Goal: Transaction & Acquisition: Book appointment/travel/reservation

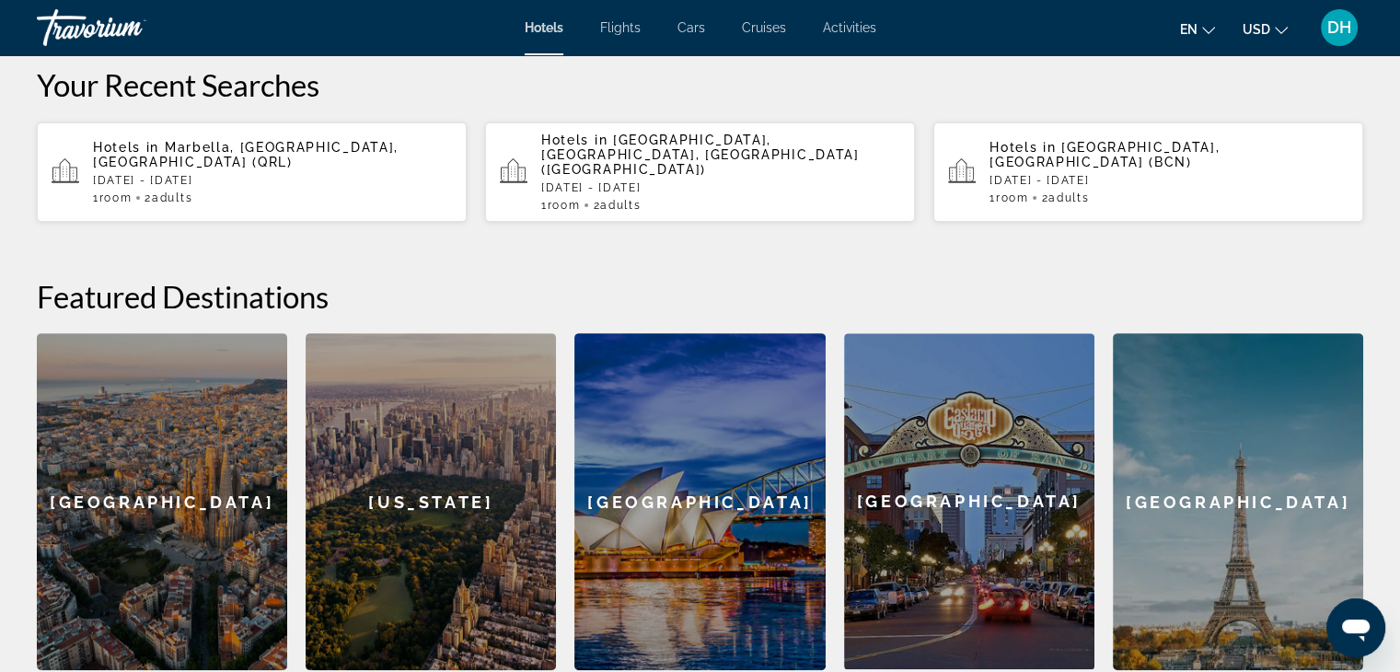
scroll to position [436, 0]
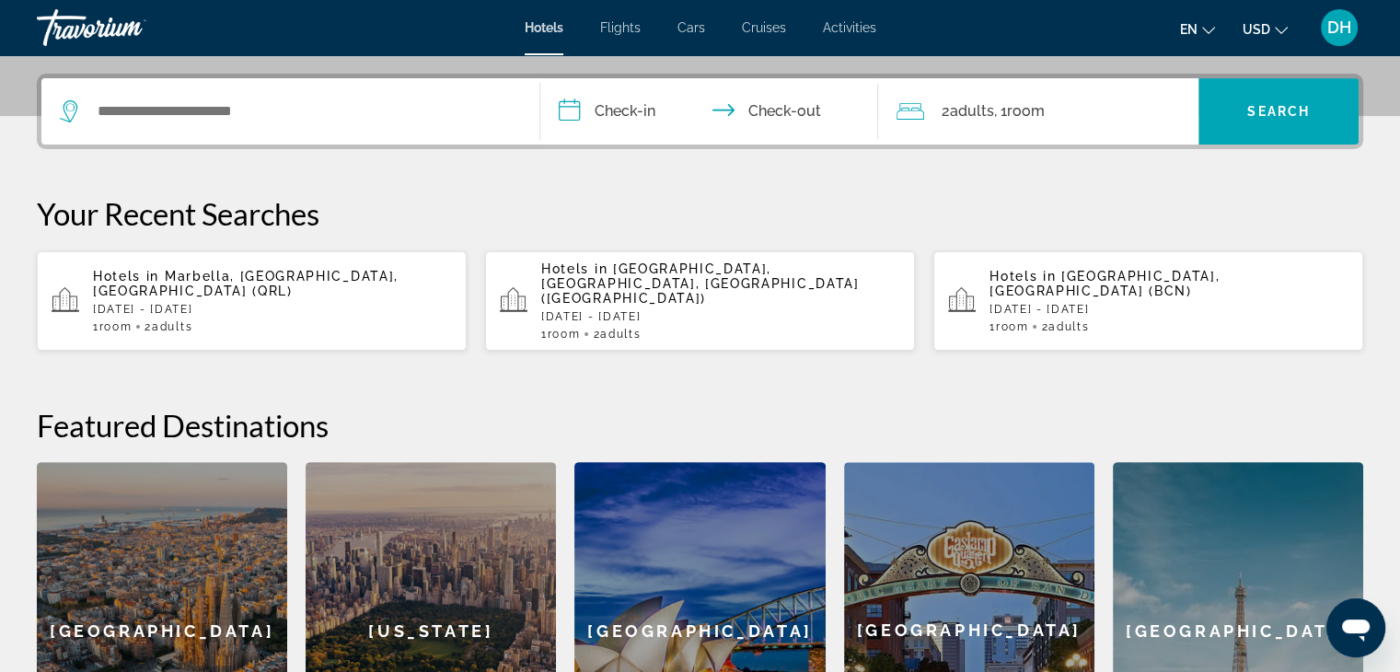
click at [265, 303] on p "[DATE] - [DATE]" at bounding box center [272, 309] width 359 height 13
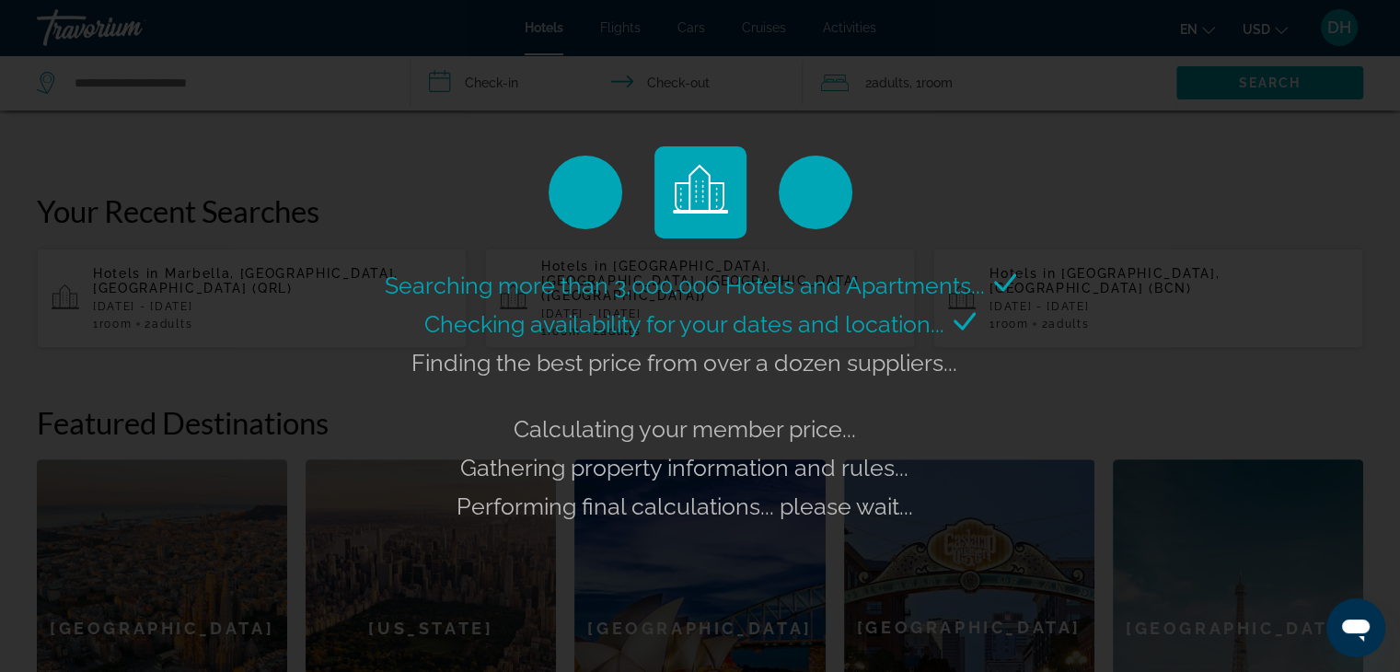
scroll to position [344, 0]
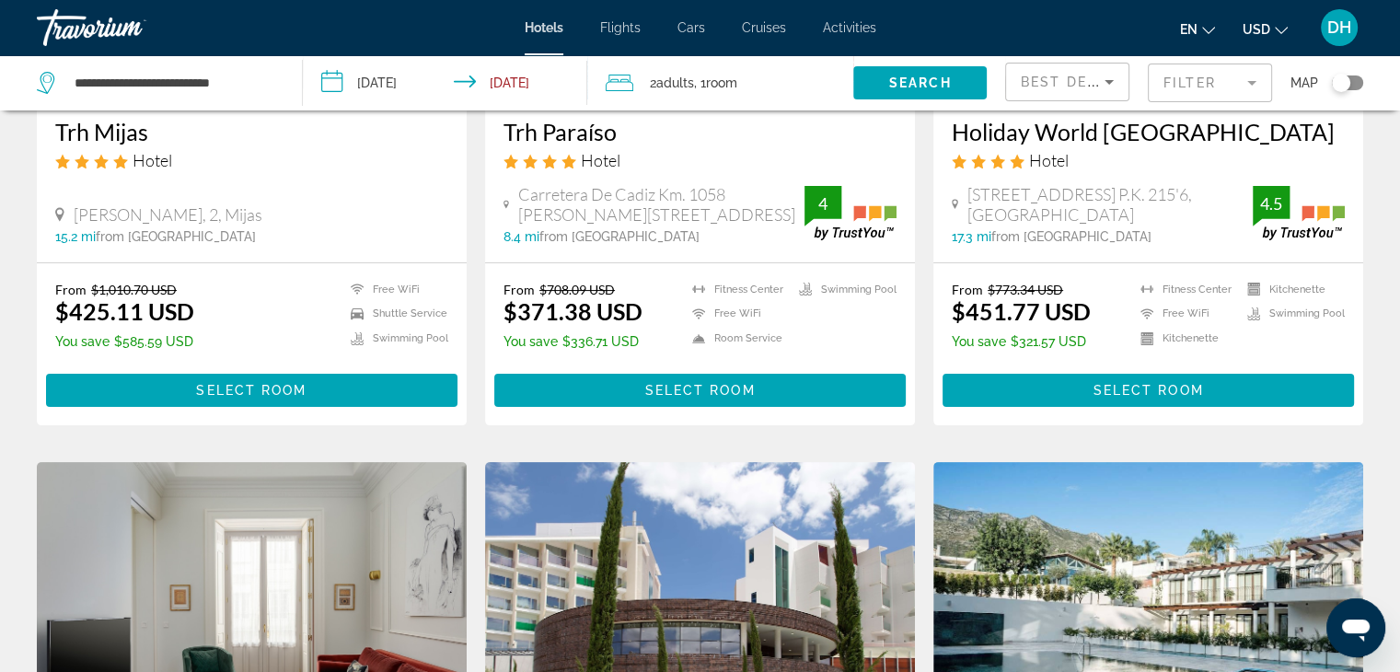
scroll to position [276, 0]
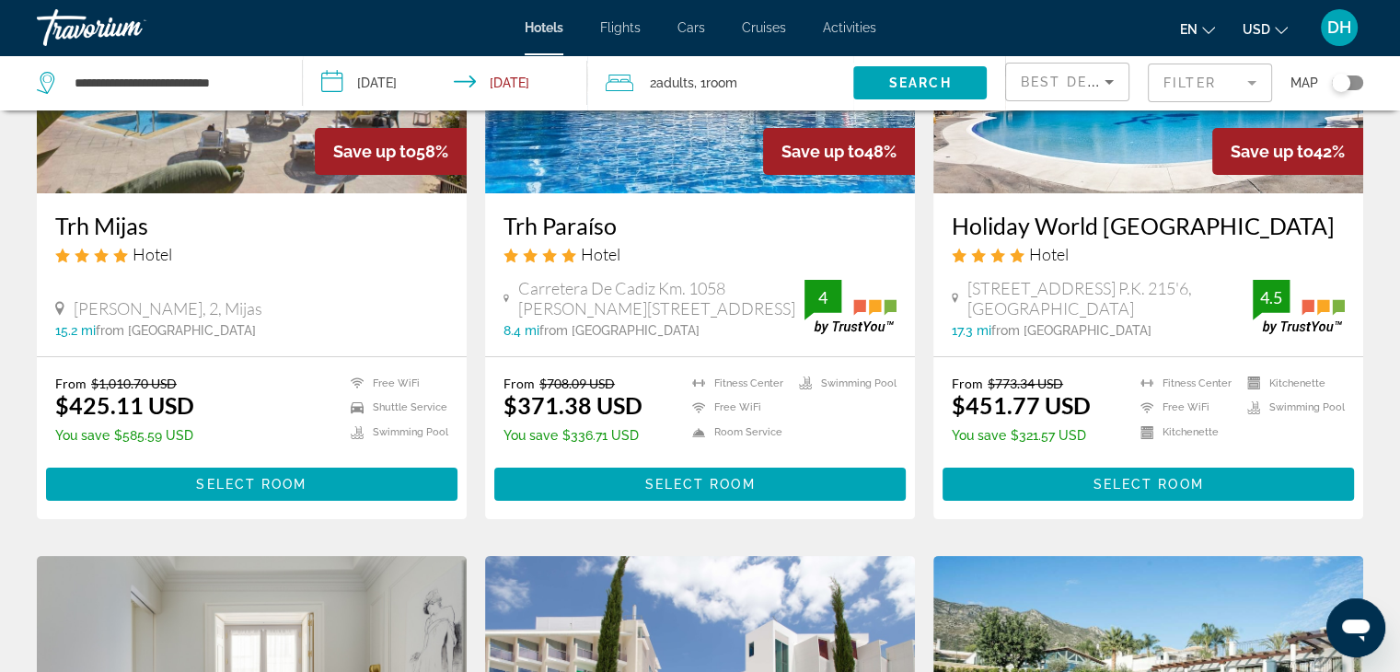
click at [1203, 73] on mat-form-field "Filter" at bounding box center [1209, 82] width 124 height 39
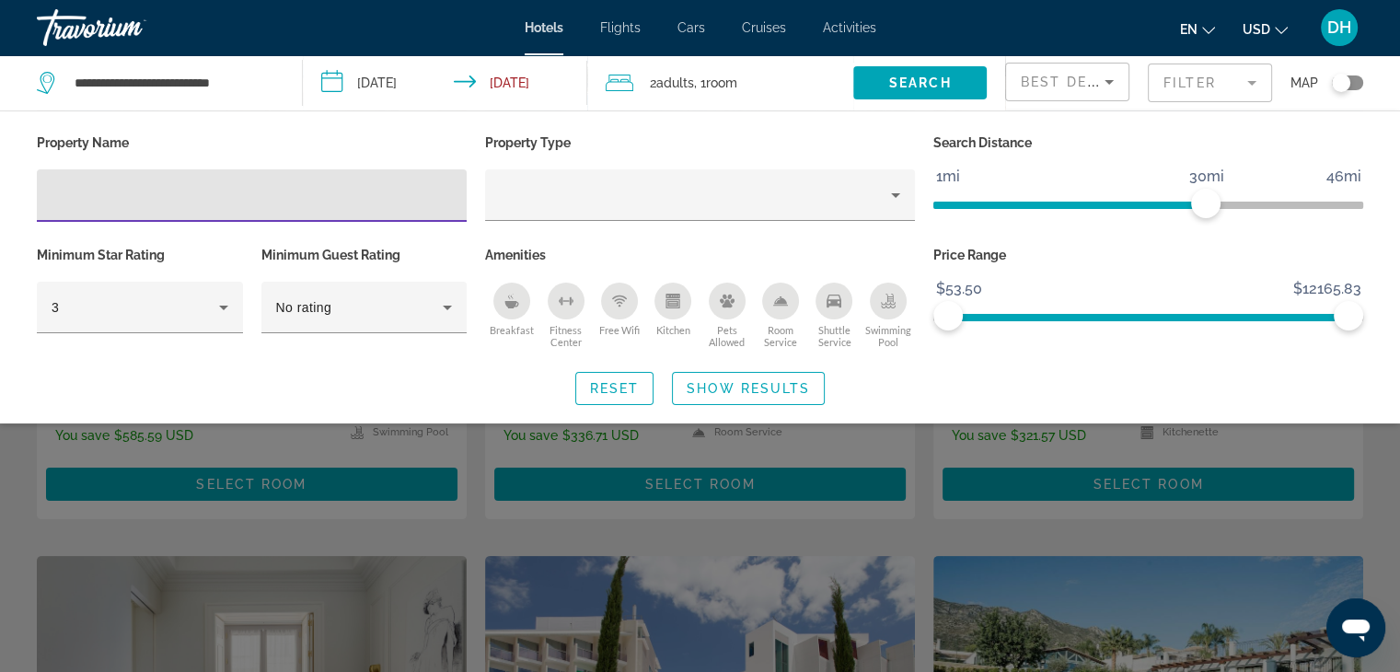
click at [195, 196] on input "Hotel Filters" at bounding box center [252, 196] width 400 height 22
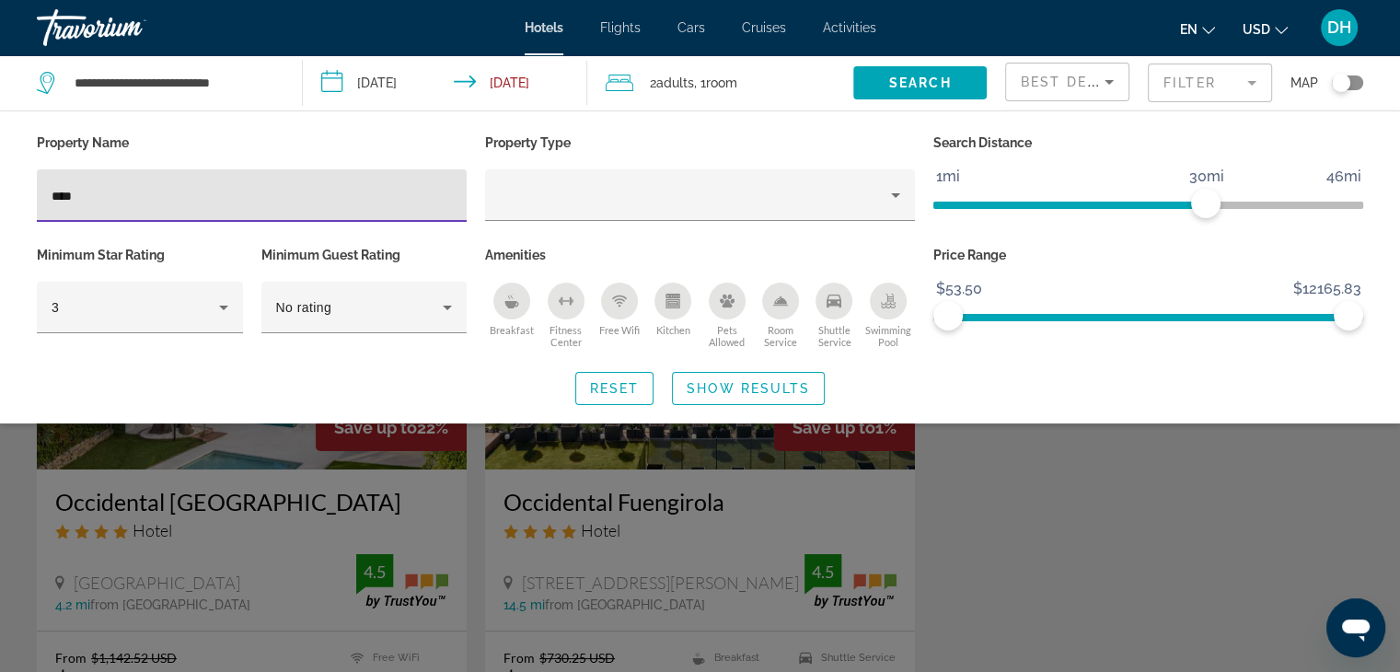
type input "****"
click at [252, 490] on div "Search widget" at bounding box center [700, 474] width 1400 height 396
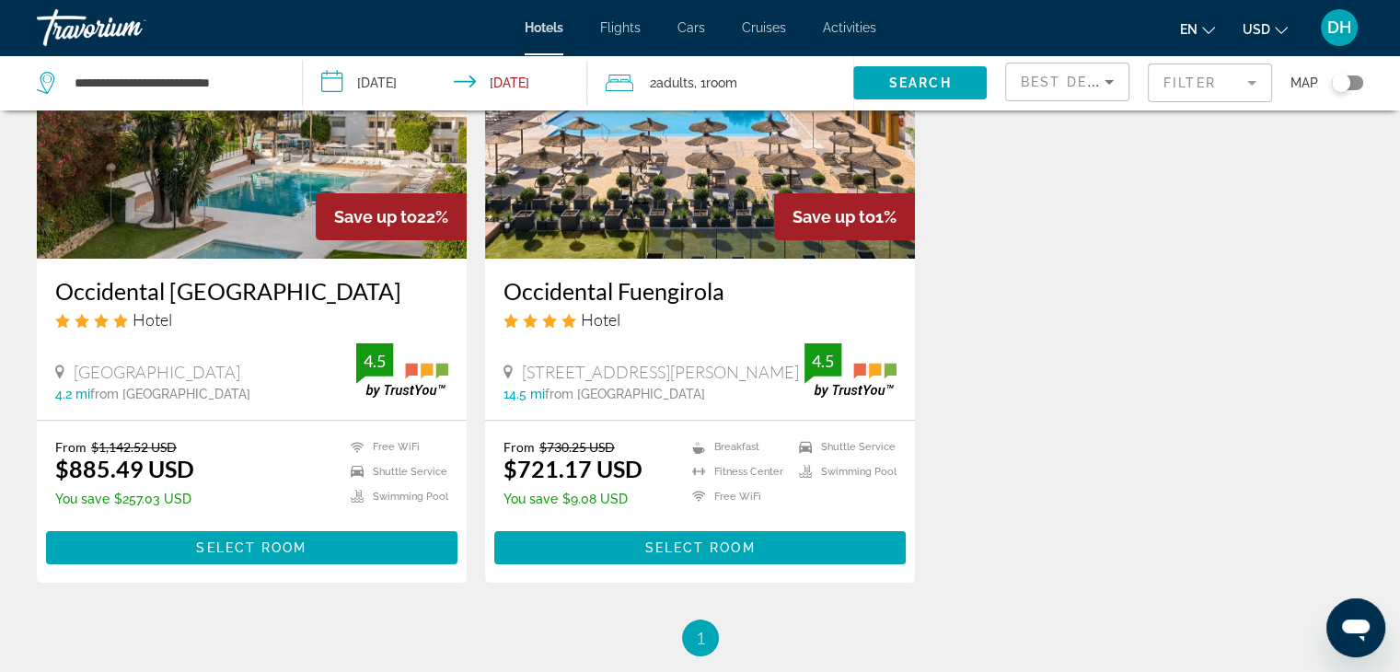
scroll to position [276, 0]
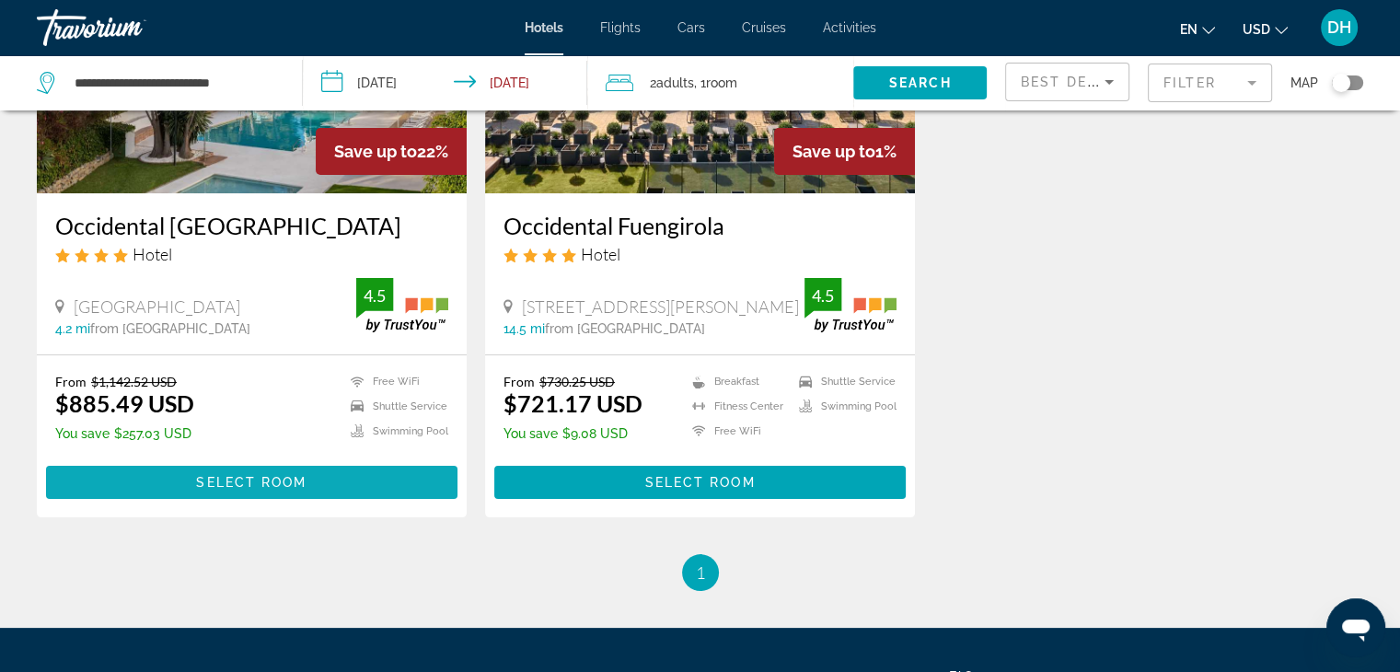
click at [217, 483] on span "Select Room" at bounding box center [251, 482] width 110 height 15
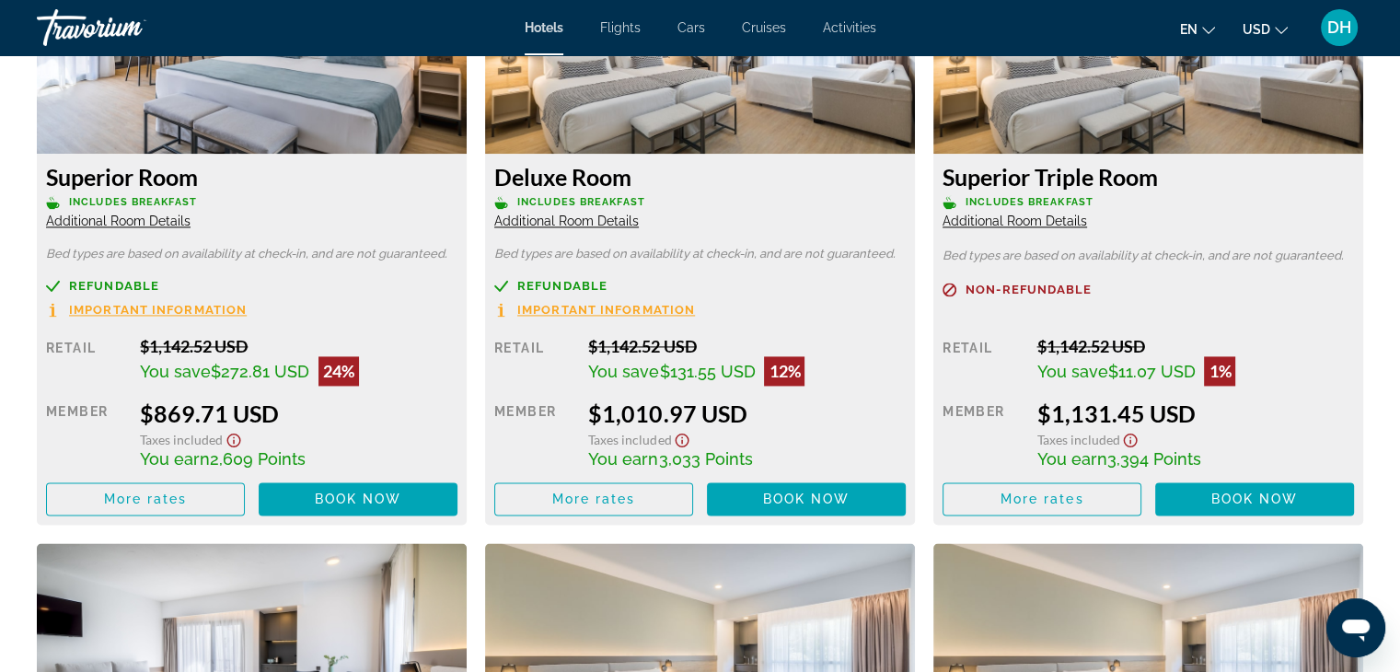
scroll to position [2484, 0]
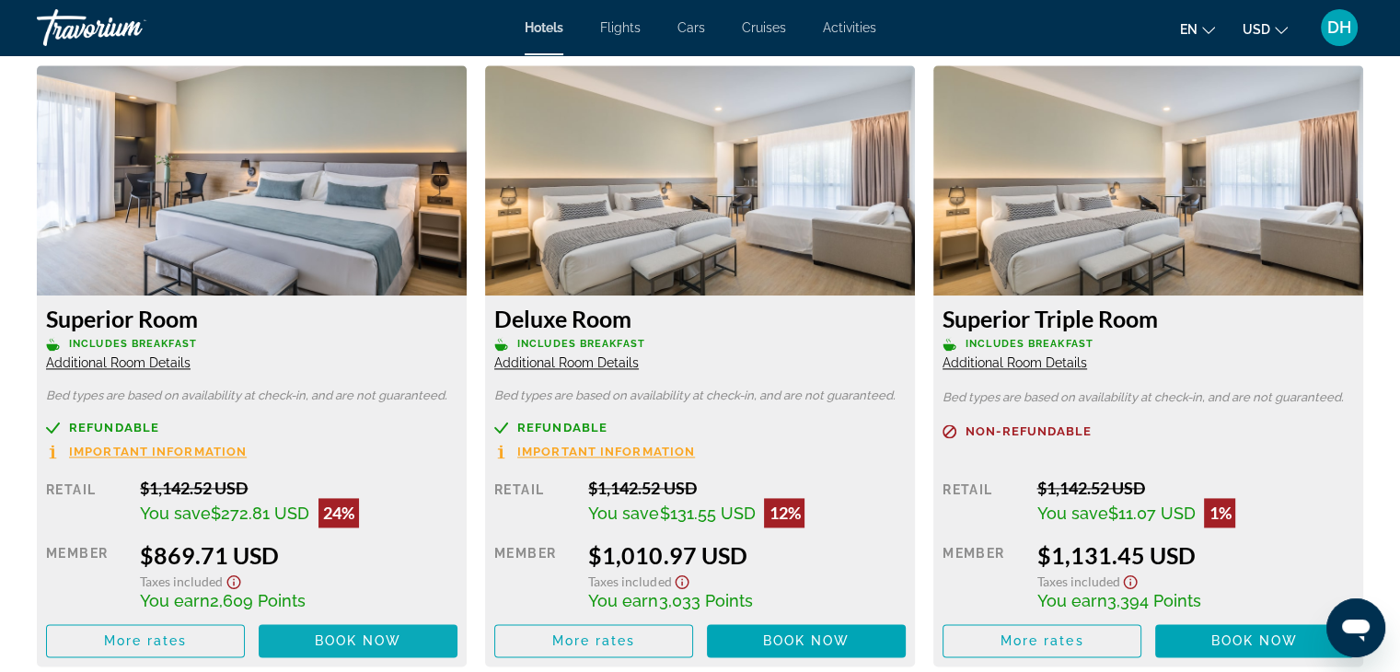
click at [330, 618] on span "Main content" at bounding box center [358, 640] width 199 height 44
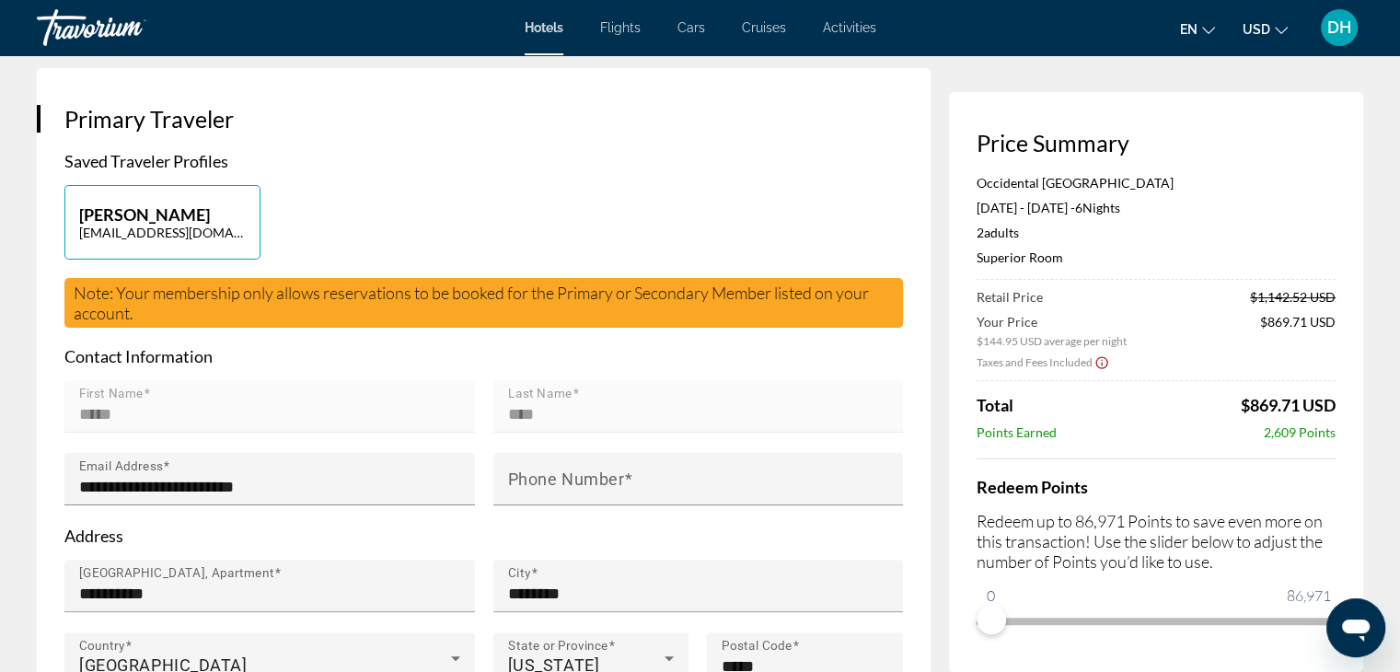
scroll to position [368, 0]
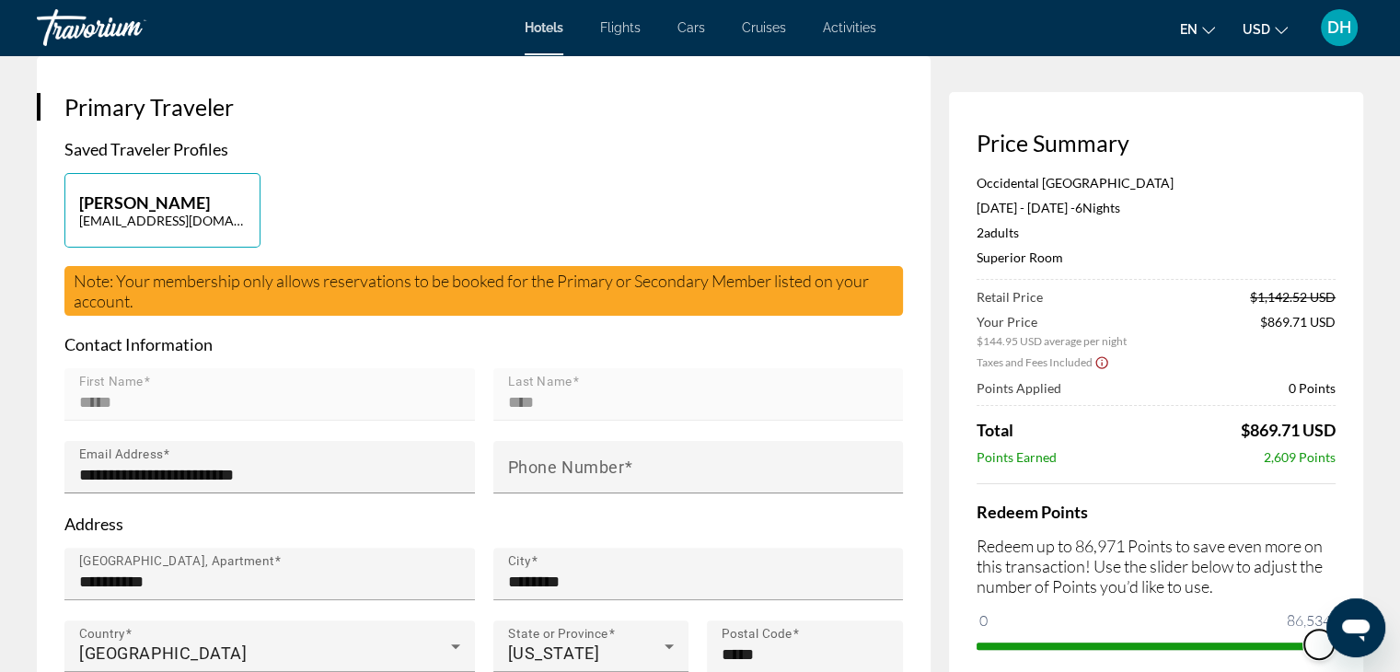
drag, startPoint x: 2316, startPoint y: 1217, endPoint x: 1355, endPoint y: 621, distance: 1130.6
click at [1346, 542] on div "Price Summary [GEOGRAPHIC_DATA] [DATE] - [DATE] - 6 Night Nights 2 Adult Adults…" at bounding box center [1156, 394] width 414 height 605
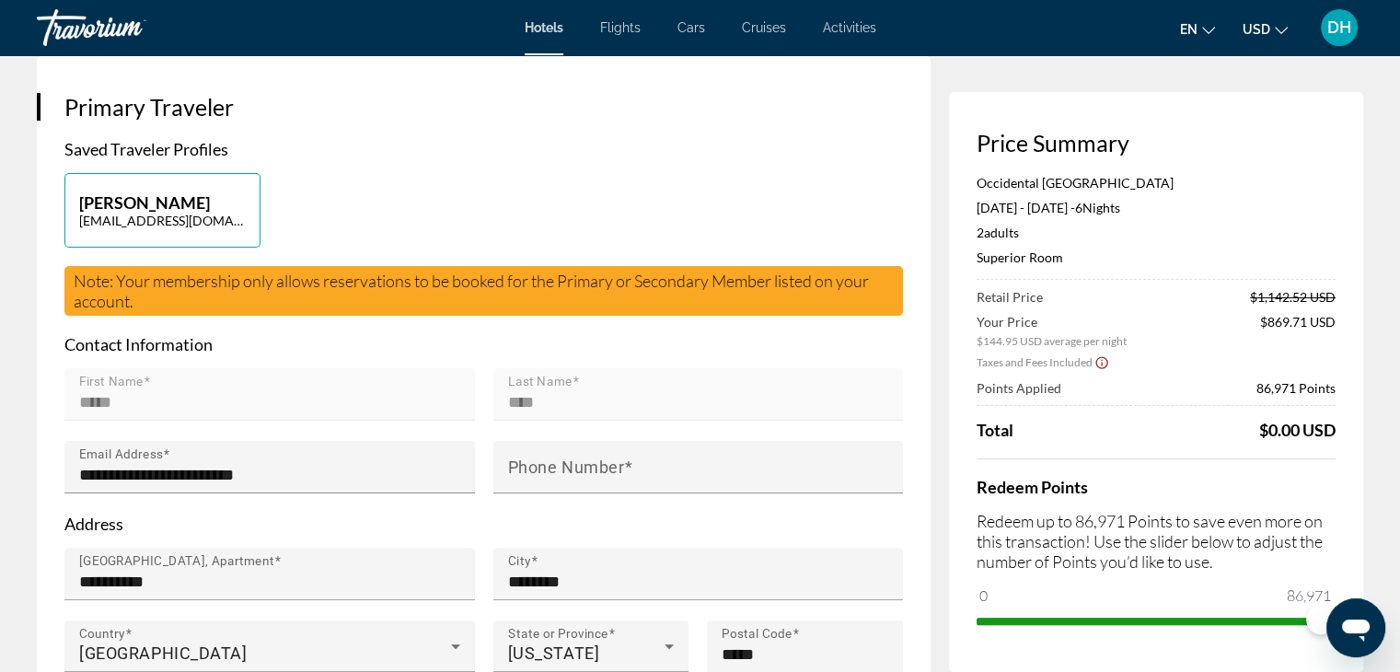
click at [205, 382] on mat-form-field "First Name *****" at bounding box center [269, 404] width 410 height 73
click at [179, 412] on mat-form-field "First Name *****" at bounding box center [269, 404] width 410 height 73
click at [211, 299] on div "Note: Your membership only allows reservations to be booked for the Primary or …" at bounding box center [483, 291] width 838 height 50
click at [126, 295] on span "Note: Your membership only allows reservations to be booked for the Primary or …" at bounding box center [471, 291] width 795 height 40
click at [132, 310] on span "Note: Your membership only allows reservations to be booked for the Primary or …" at bounding box center [471, 291] width 795 height 40
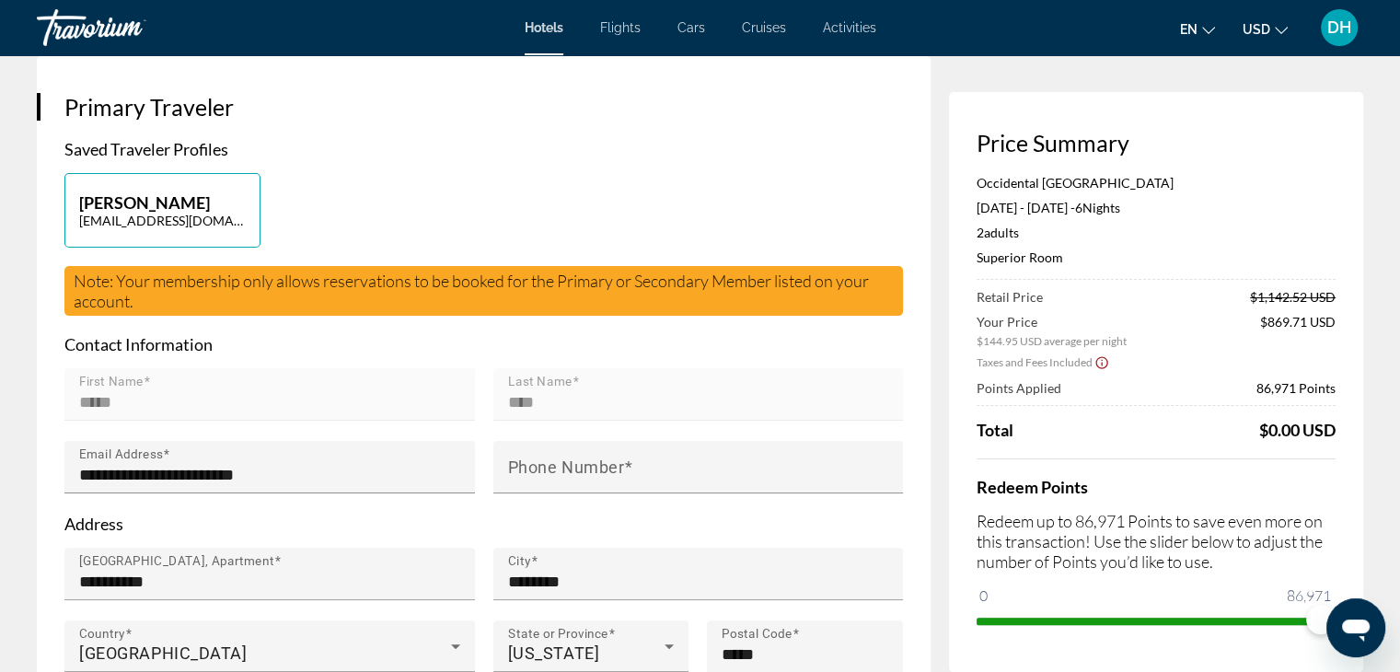
click at [130, 299] on span "Note: Your membership only allows reservations to be booked for the Primary or …" at bounding box center [471, 291] width 795 height 40
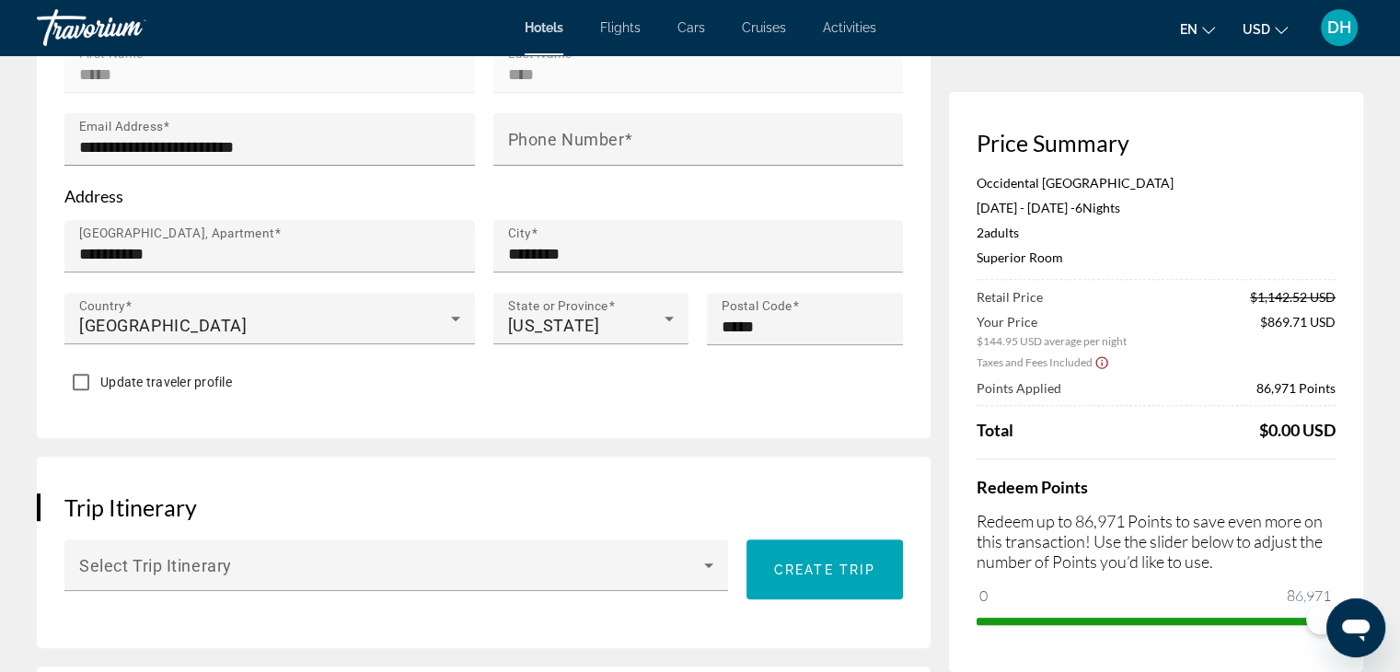
scroll to position [460, 0]
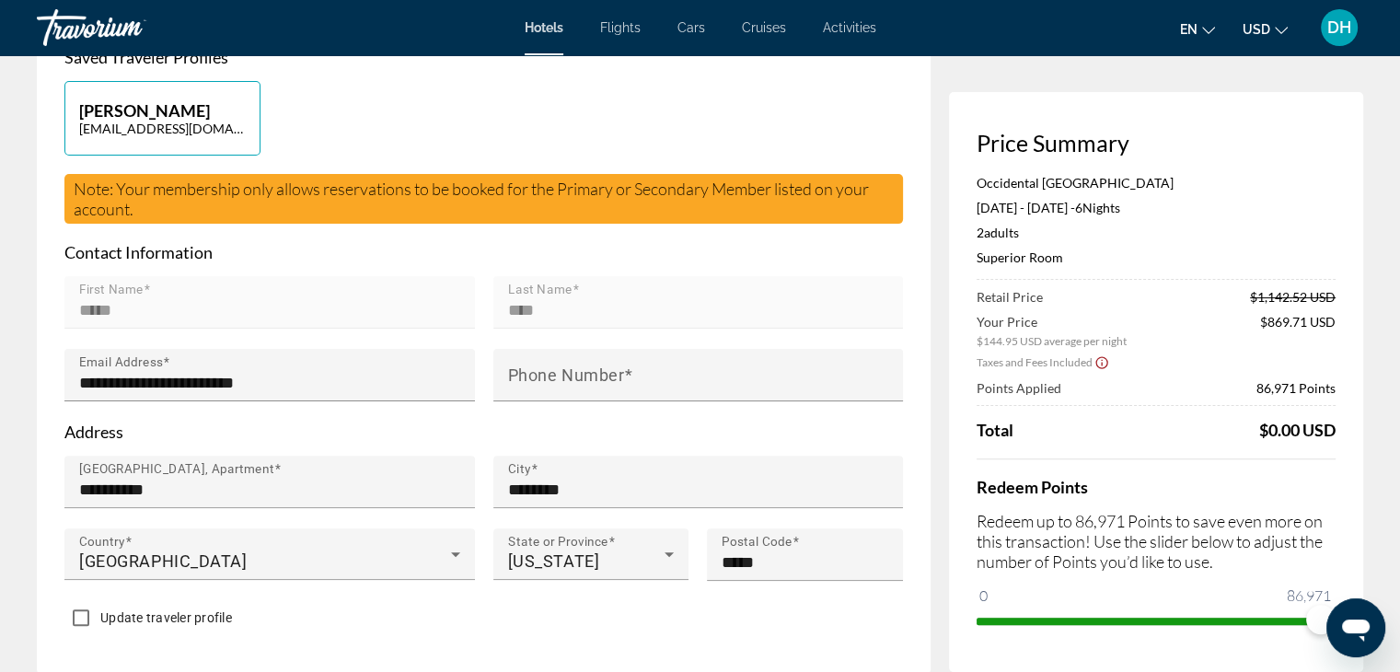
click at [169, 201] on div "Note: Your membership only allows reservations to be booked for the Primary or …" at bounding box center [483, 199] width 838 height 50
click at [587, 326] on mat-form-field "Last Name ****" at bounding box center [698, 312] width 410 height 73
